Goal: Book appointment/travel/reservation

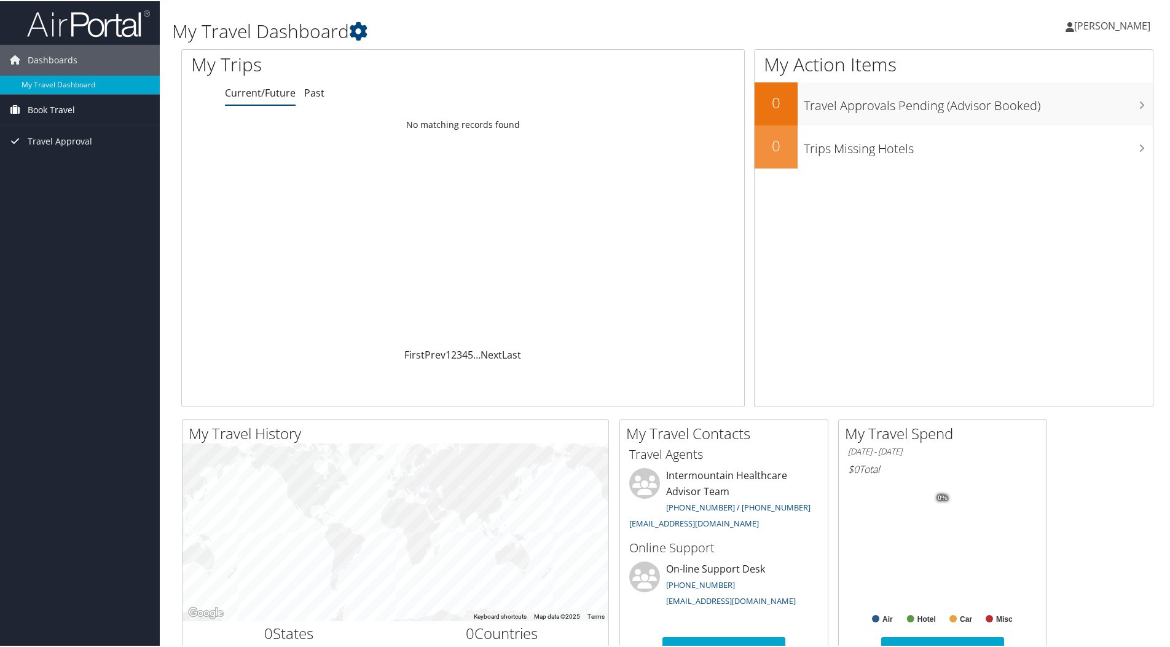
click at [46, 110] on span "Book Travel" at bounding box center [51, 108] width 47 height 31
click at [59, 152] on link "Book/Manage Online Trips" at bounding box center [80, 152] width 160 height 18
click at [45, 151] on link "Book/Manage Online Trips" at bounding box center [80, 152] width 160 height 18
